Goal: Task Accomplishment & Management: Use online tool/utility

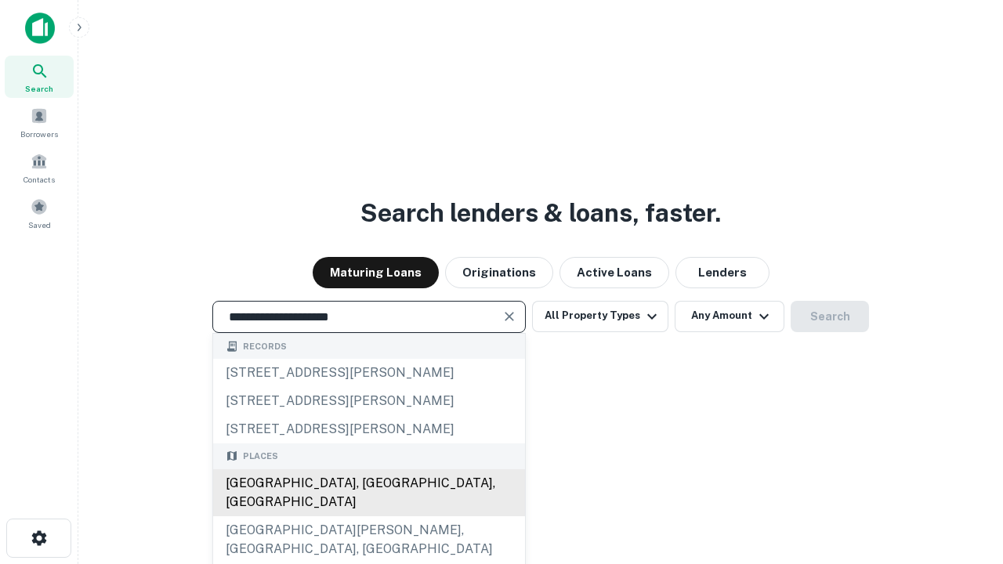
click at [368, 516] on div "Santa Monica, CA, USA" at bounding box center [369, 492] width 312 height 47
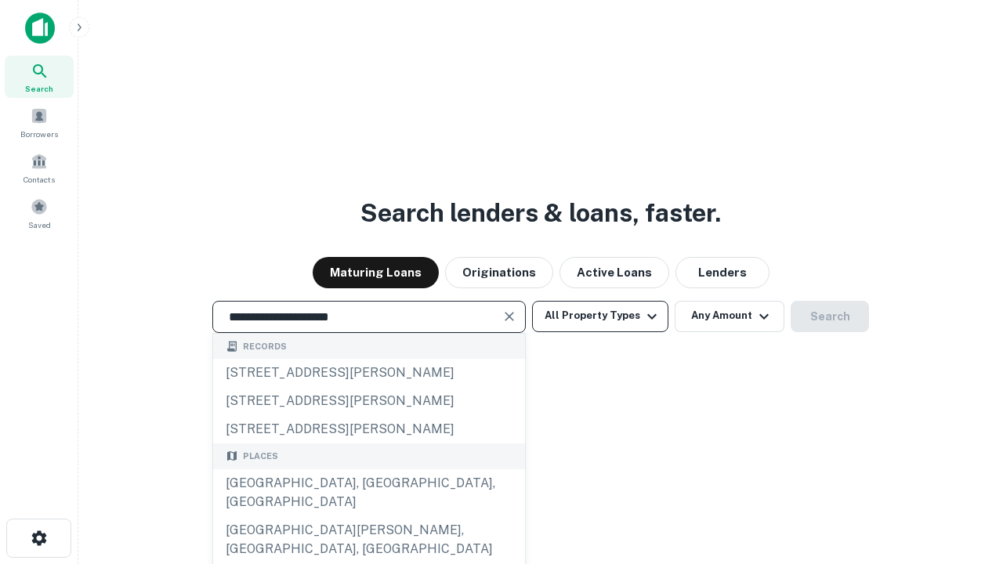
click at [600, 316] on button "All Property Types" at bounding box center [600, 316] width 136 height 31
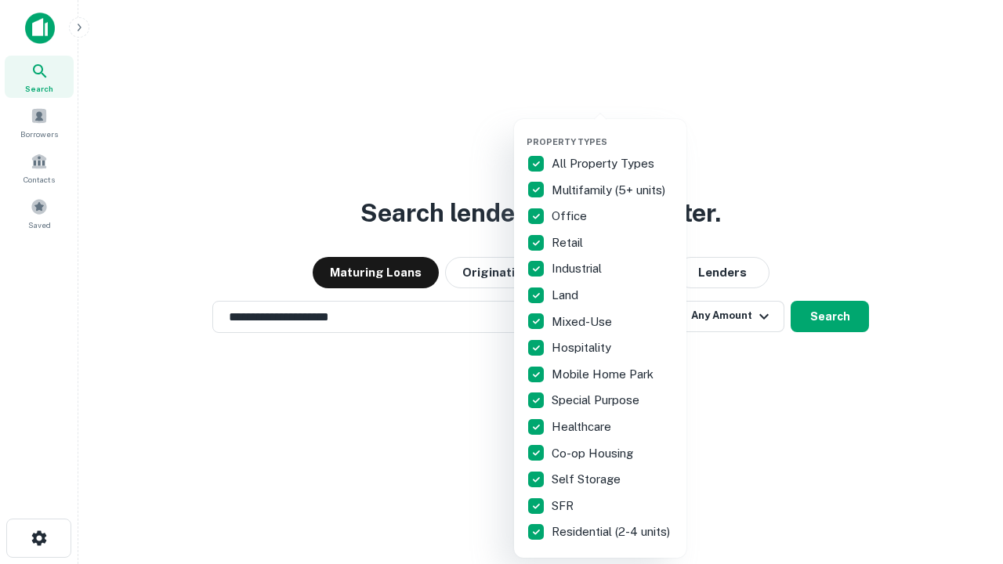
type input "**********"
click at [613, 132] on button "button" at bounding box center [612, 132] width 172 height 1
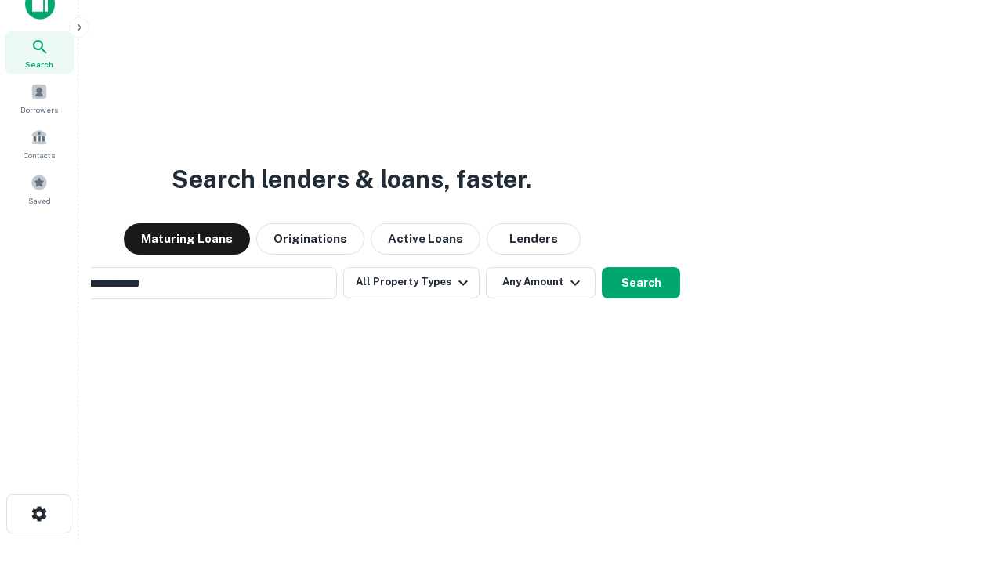
scroll to position [25, 0]
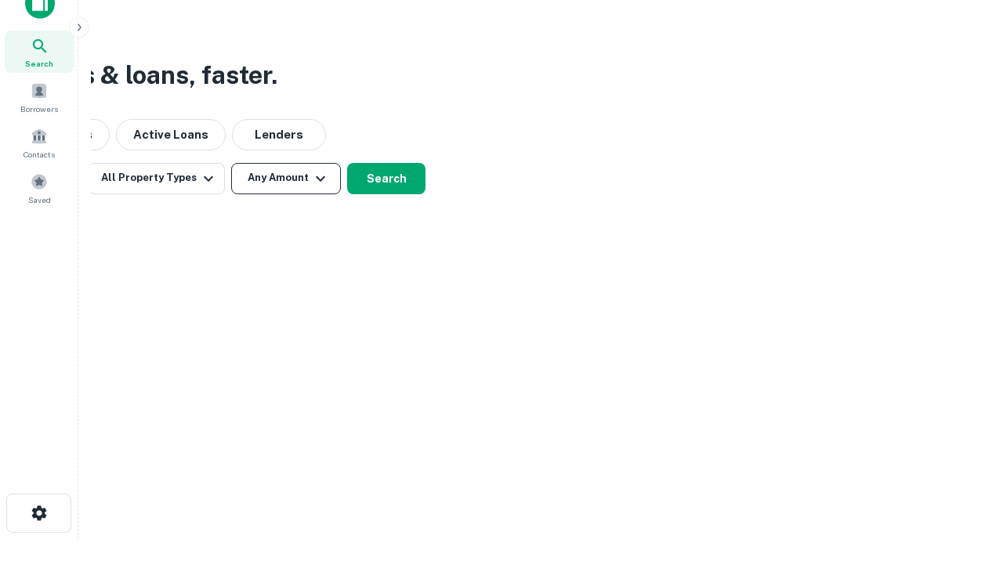
click at [286, 178] on button "Any Amount" at bounding box center [286, 178] width 110 height 31
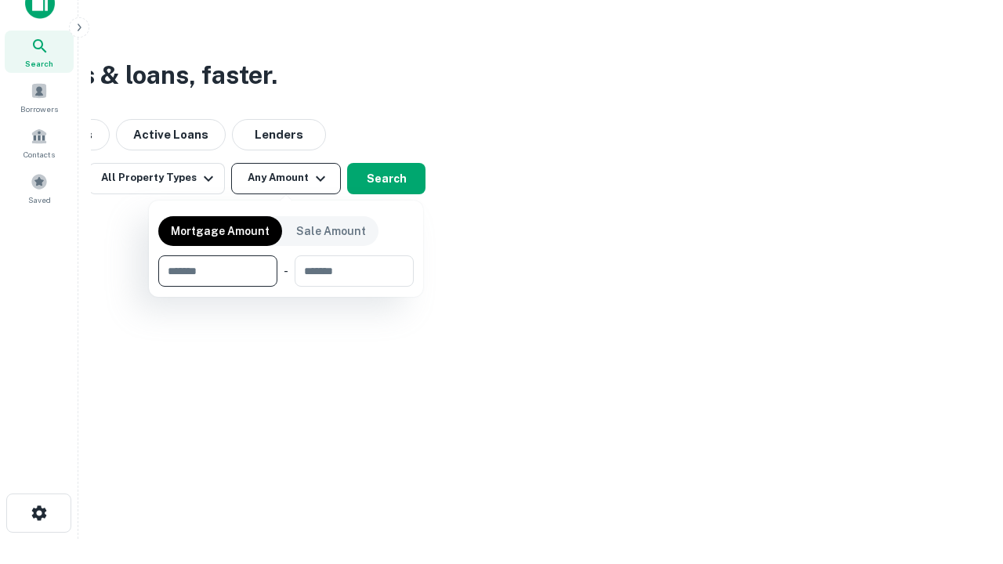
type input "*******"
click at [286, 287] on button "button" at bounding box center [285, 287] width 255 height 1
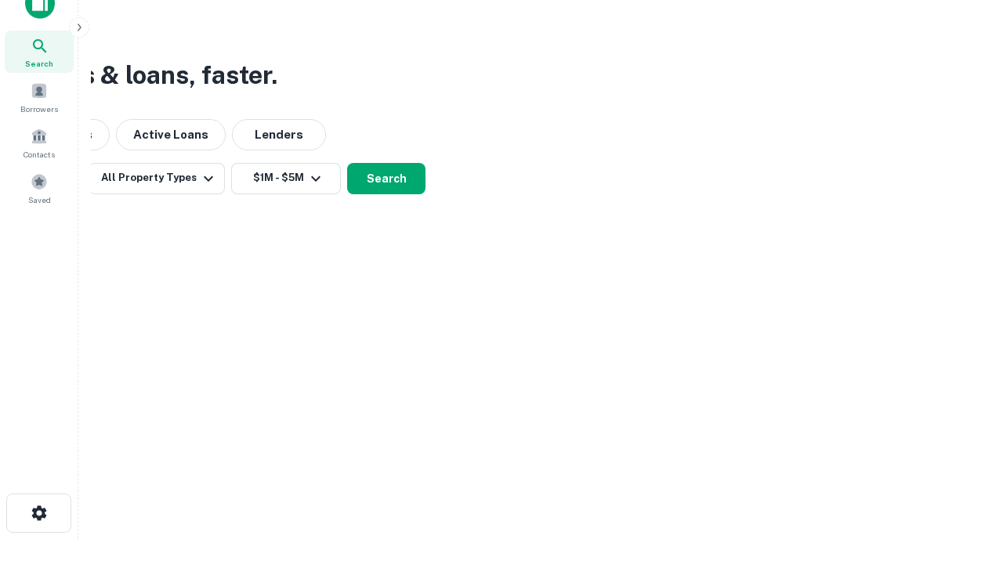
scroll to position [24, 0]
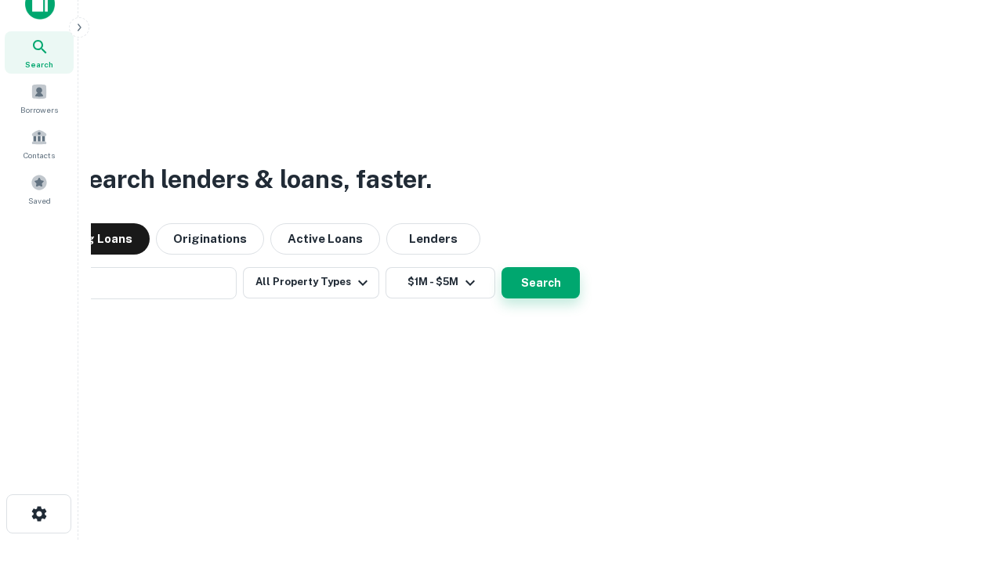
click at [501, 267] on button "Search" at bounding box center [540, 282] width 78 height 31
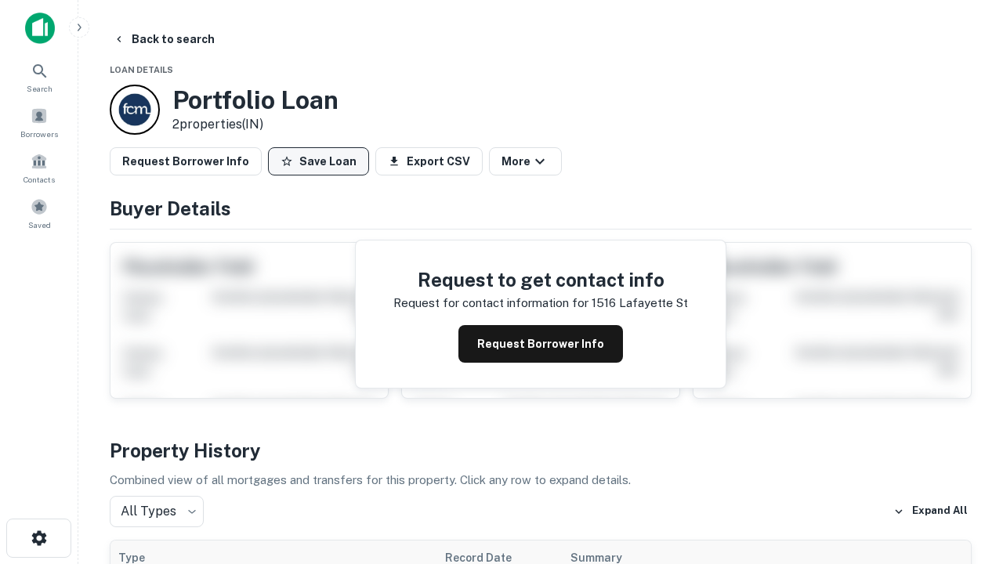
click at [318, 161] on button "Save Loan" at bounding box center [318, 161] width 101 height 28
click at [322, 161] on button "Loan Saved" at bounding box center [322, 161] width 108 height 28
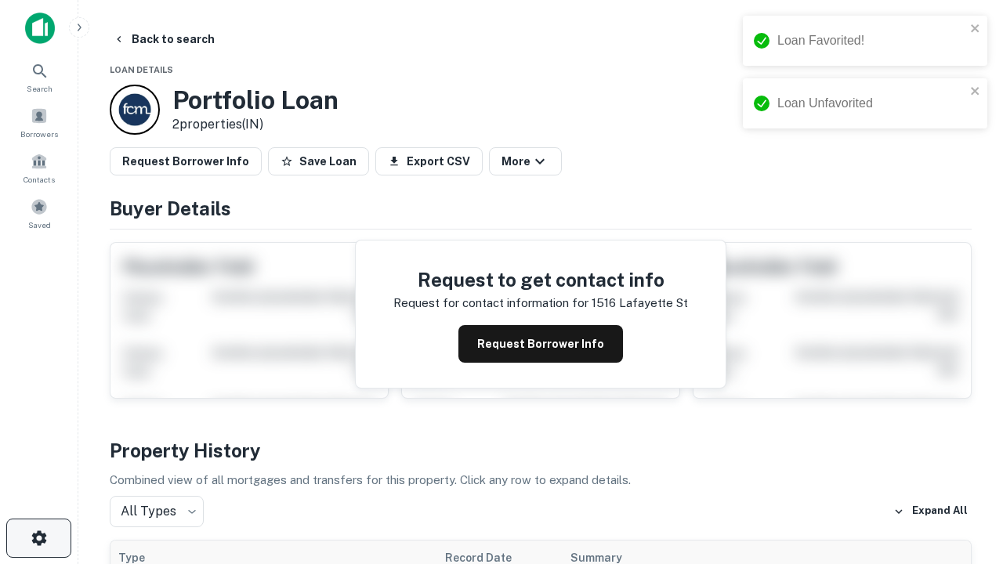
click at [38, 538] on icon "button" at bounding box center [39, 538] width 19 height 19
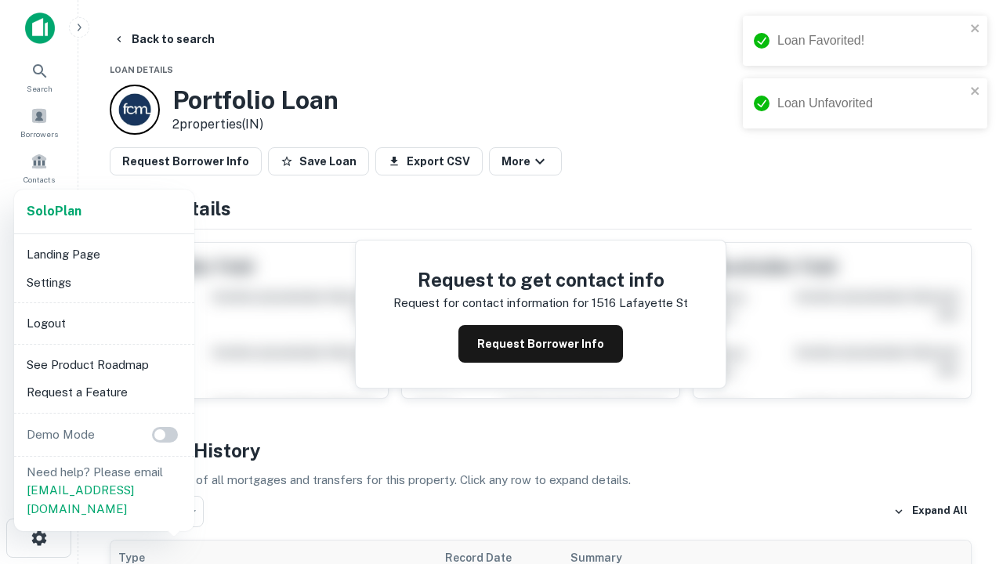
click at [103, 323] on li "Logout" at bounding box center [104, 323] width 168 height 28
